Goal: Complete application form

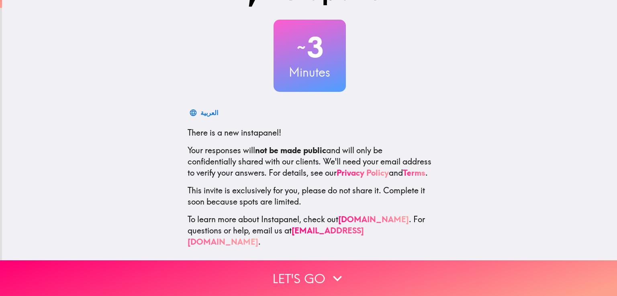
scroll to position [38, 0]
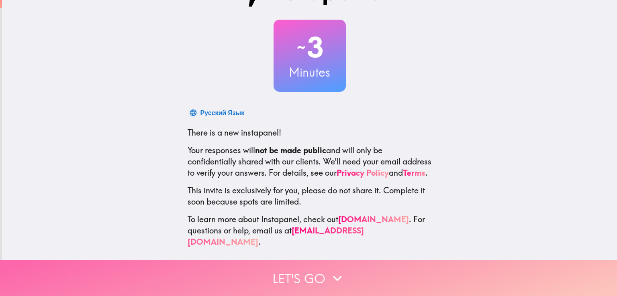
click at [341, 261] on button "Let's go" at bounding box center [308, 279] width 617 height 36
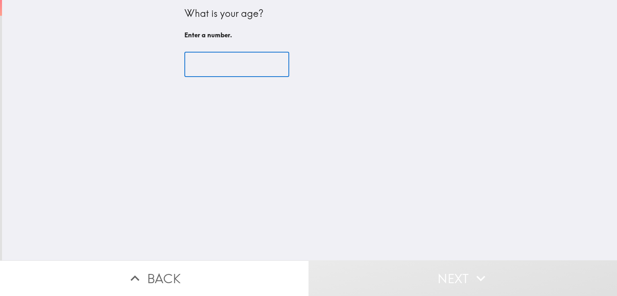
click at [204, 70] on input "number" at bounding box center [236, 64] width 105 height 25
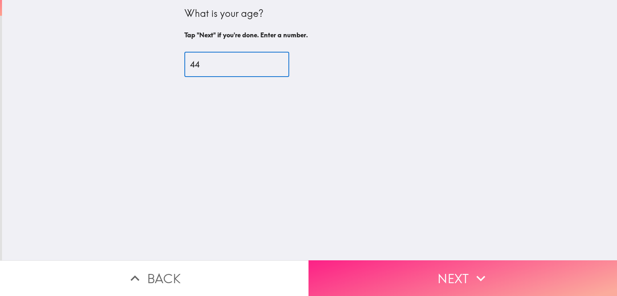
type input "44"
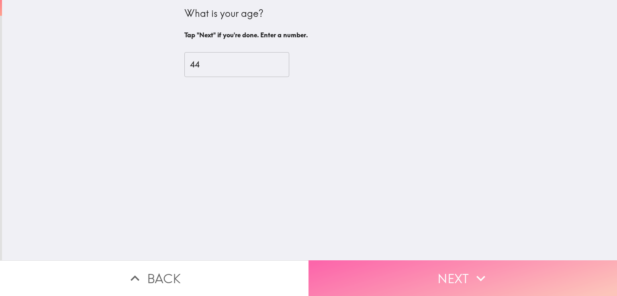
click at [416, 266] on button "Next" at bounding box center [463, 279] width 309 height 36
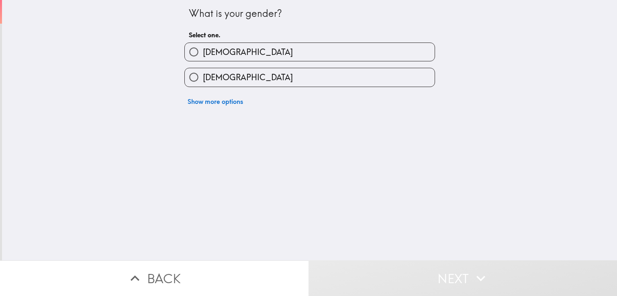
click at [280, 75] on label "[DEMOGRAPHIC_DATA]" at bounding box center [310, 77] width 250 height 18
click at [203, 75] on input "[DEMOGRAPHIC_DATA]" at bounding box center [194, 77] width 18 height 18
radio input "true"
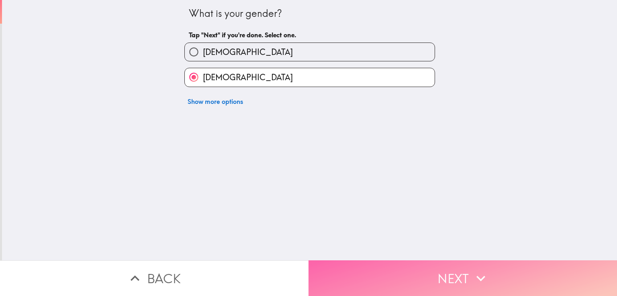
click at [412, 271] on button "Next" at bounding box center [463, 279] width 309 height 36
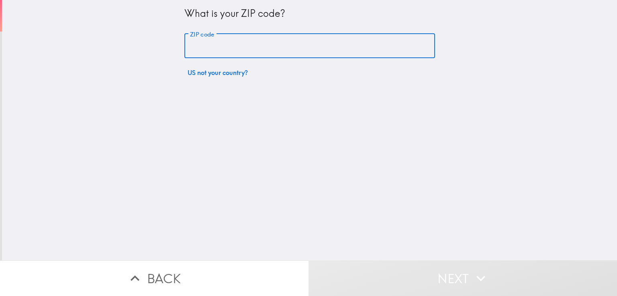
click at [245, 51] on input "ZIP code" at bounding box center [309, 46] width 251 height 25
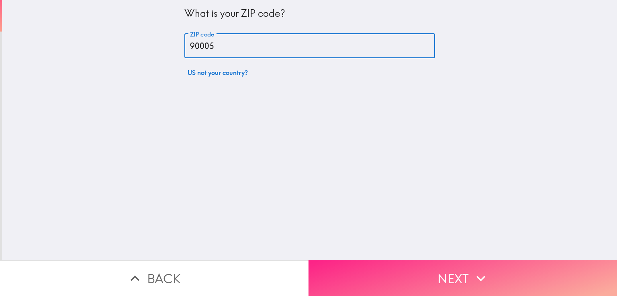
type input "90005"
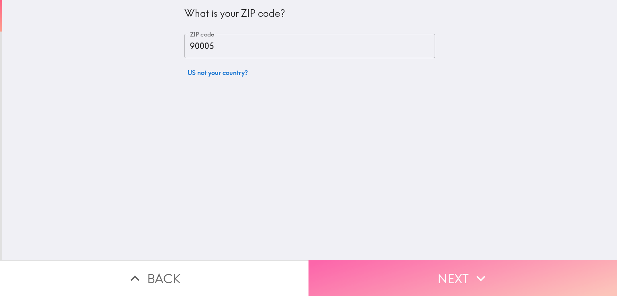
click at [416, 275] on button "Next" at bounding box center [463, 279] width 309 height 36
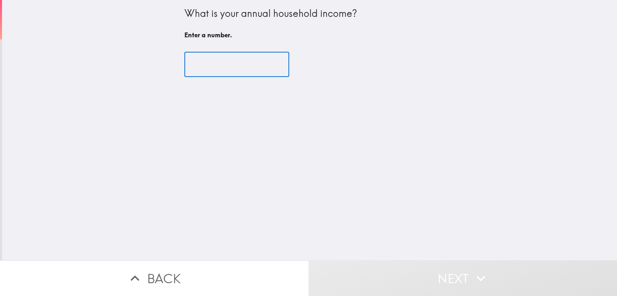
click at [228, 68] on input "number" at bounding box center [236, 64] width 105 height 25
type input "1"
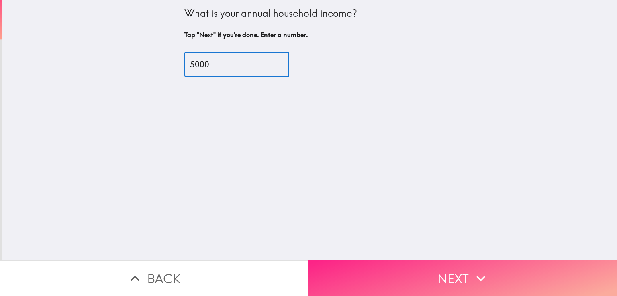
type input "5000"
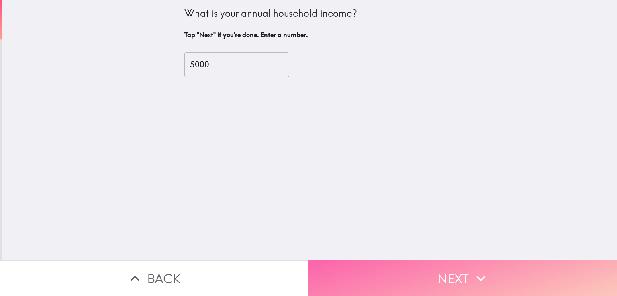
click at [389, 264] on button "Next" at bounding box center [463, 279] width 309 height 36
